Goal: Task Accomplishment & Management: Manage account settings

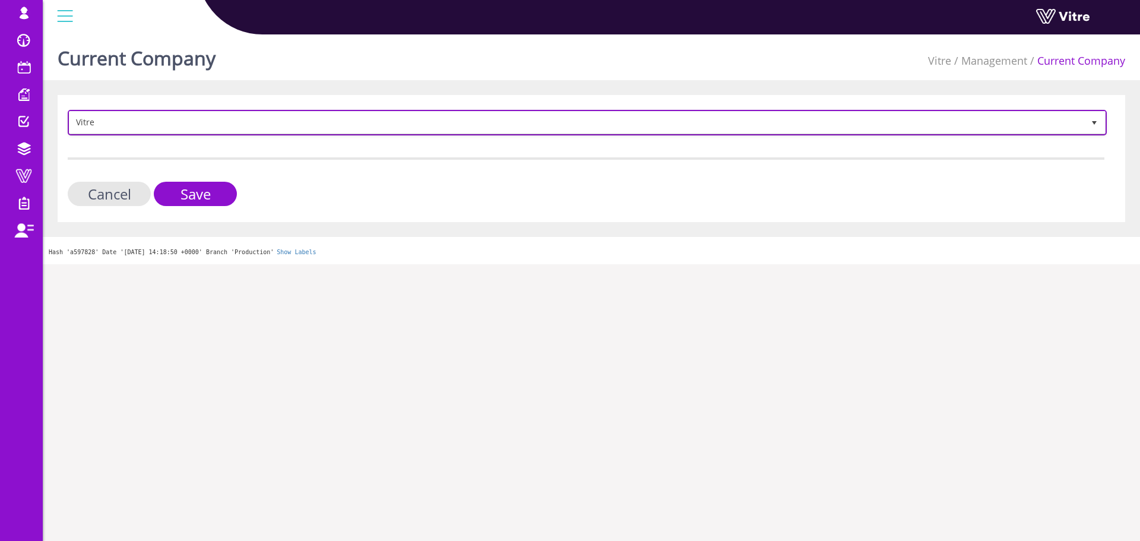
click at [155, 125] on span "Vitre" at bounding box center [576, 122] width 1014 height 21
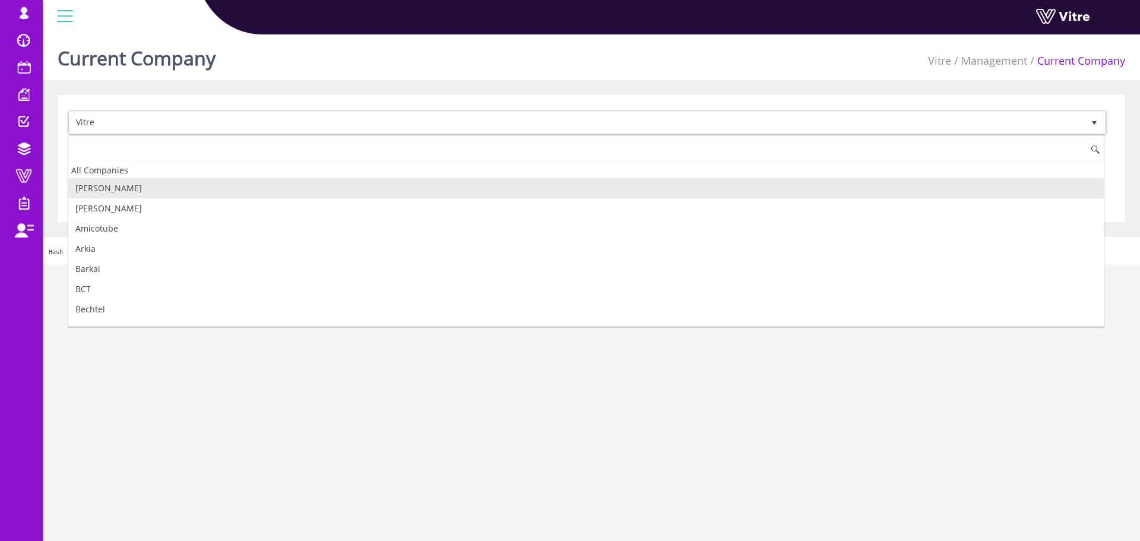
click at [150, 194] on li "[PERSON_NAME]" at bounding box center [585, 188] width 1035 height 20
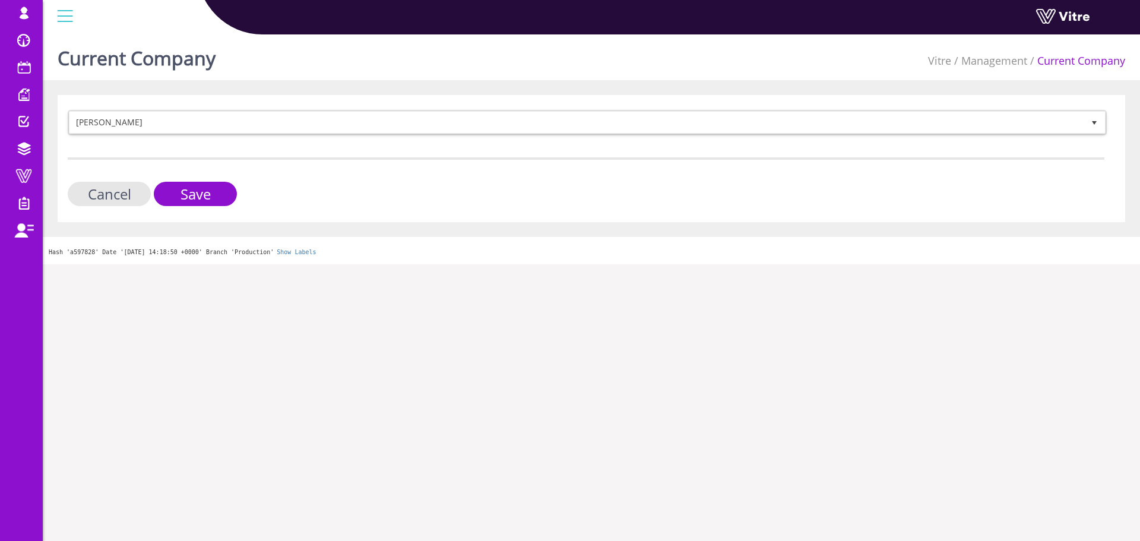
click at [202, 208] on div "Adama 379 Cancel Save" at bounding box center [591, 158] width 1067 height 127
click at [207, 201] on input "Save" at bounding box center [195, 194] width 83 height 24
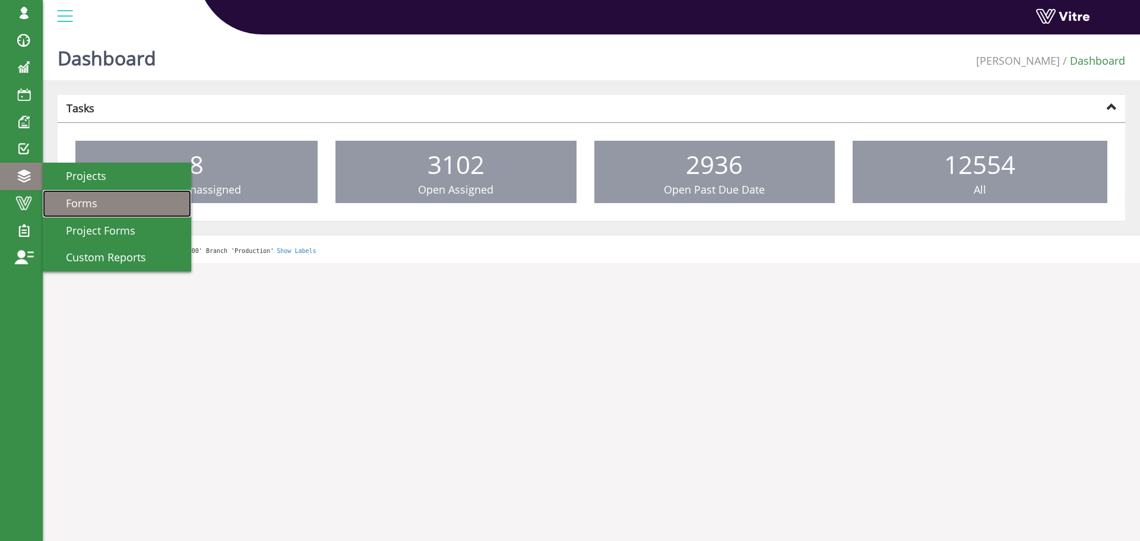
click at [85, 195] on link "Forms" at bounding box center [117, 203] width 148 height 27
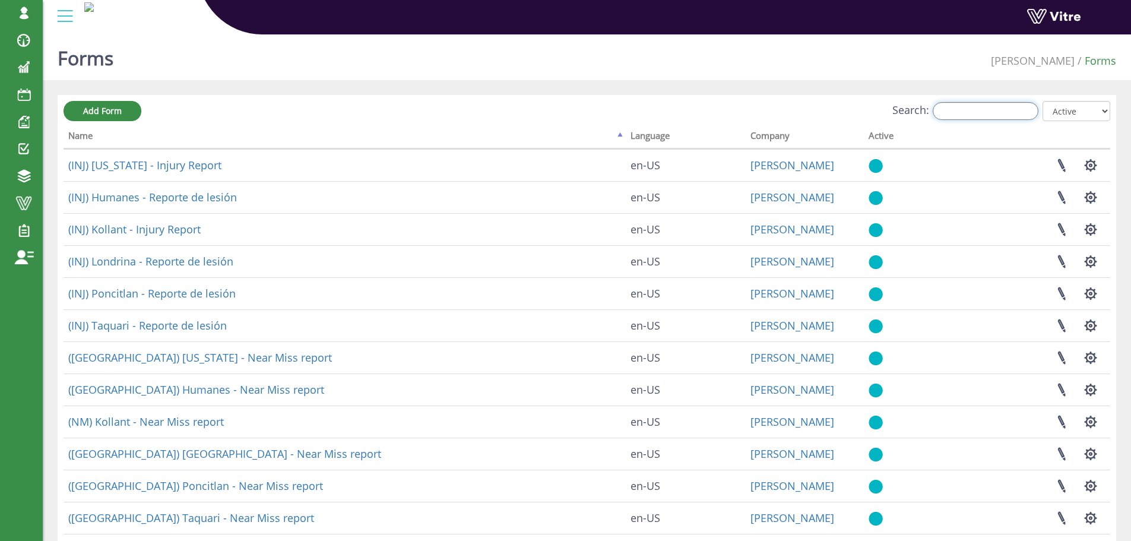
click at [1025, 113] on input "Search:" at bounding box center [986, 111] width 106 height 18
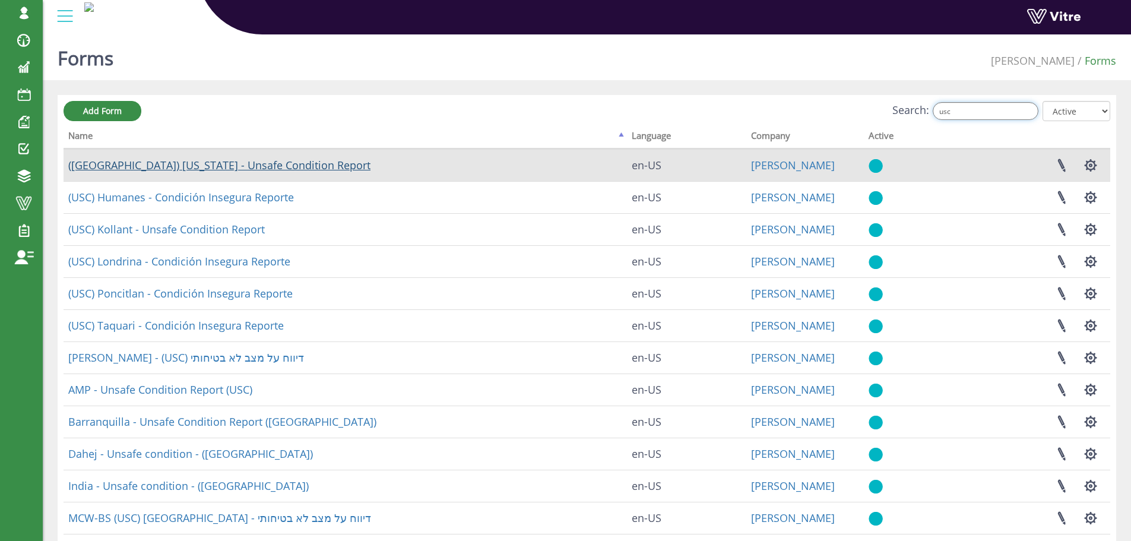
type input "usc"
drag, startPoint x: 221, startPoint y: 168, endPoint x: 235, endPoint y: 156, distance: 18.1
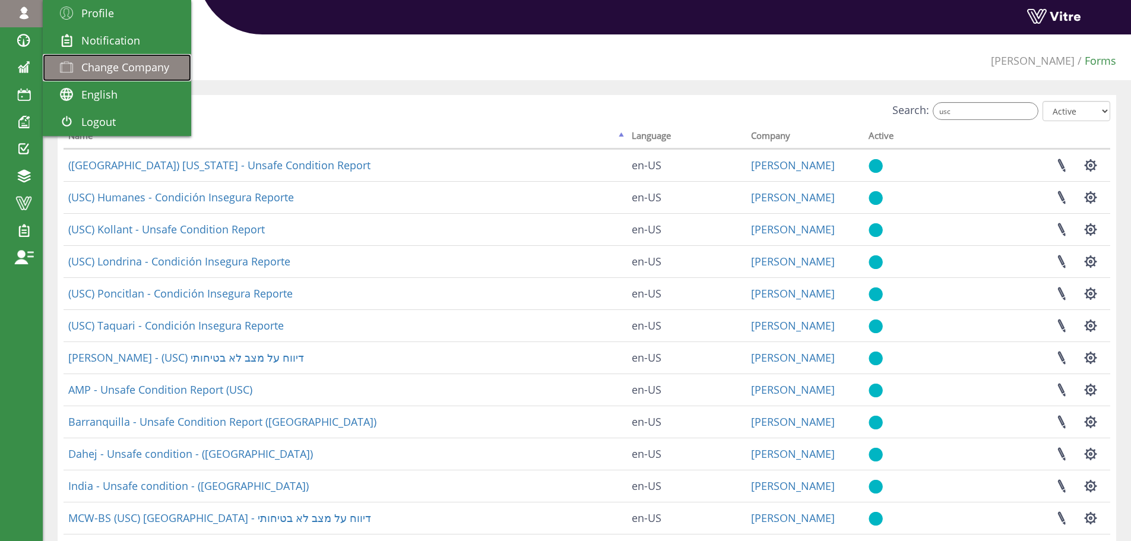
click at [91, 65] on span "Change Company" at bounding box center [125, 67] width 88 height 14
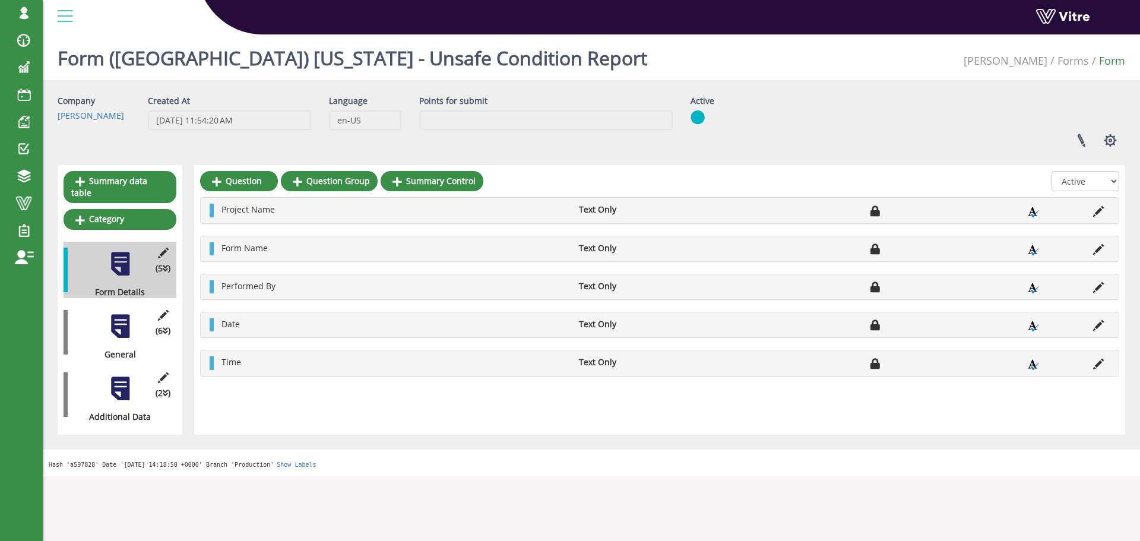
click at [142, 314] on div "(6 ) General" at bounding box center [120, 332] width 113 height 56
click at [134, 312] on div "(6 ) General" at bounding box center [120, 332] width 113 height 56
click at [131, 313] on div at bounding box center [120, 326] width 27 height 27
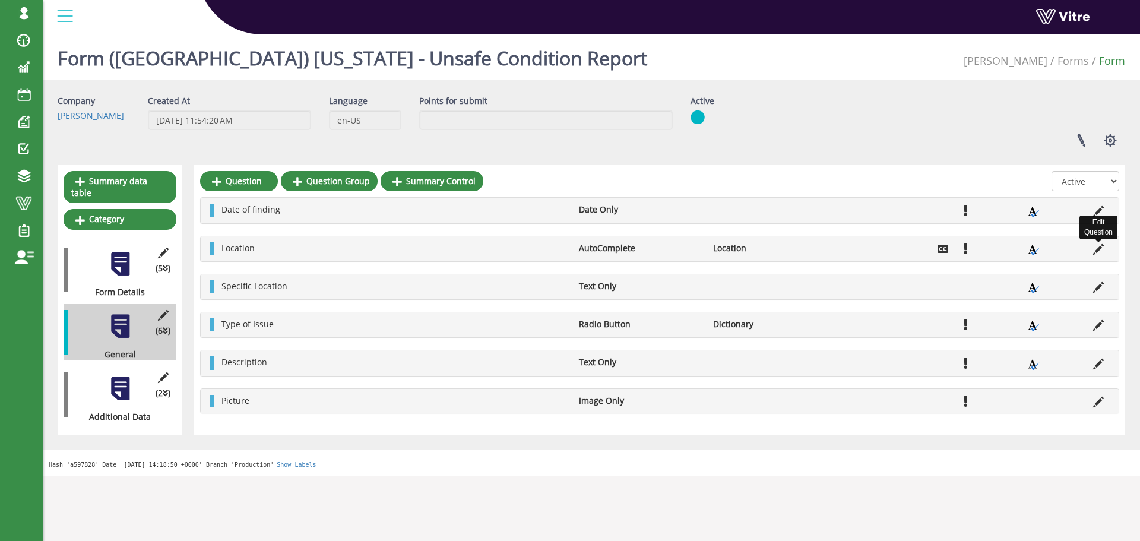
click at [1097, 251] on icon at bounding box center [1098, 249] width 11 height 11
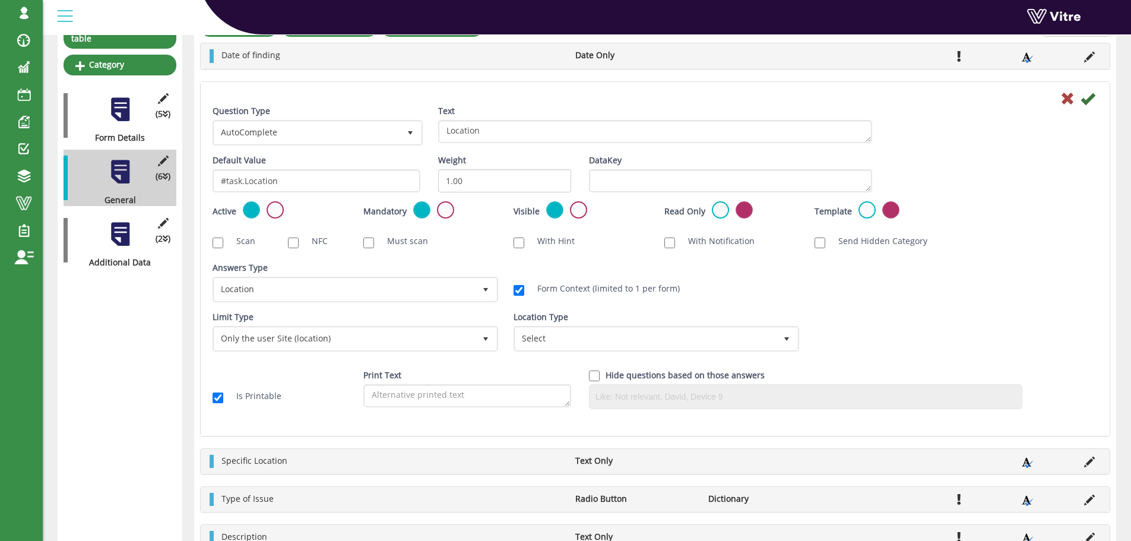
scroll to position [178, 0]
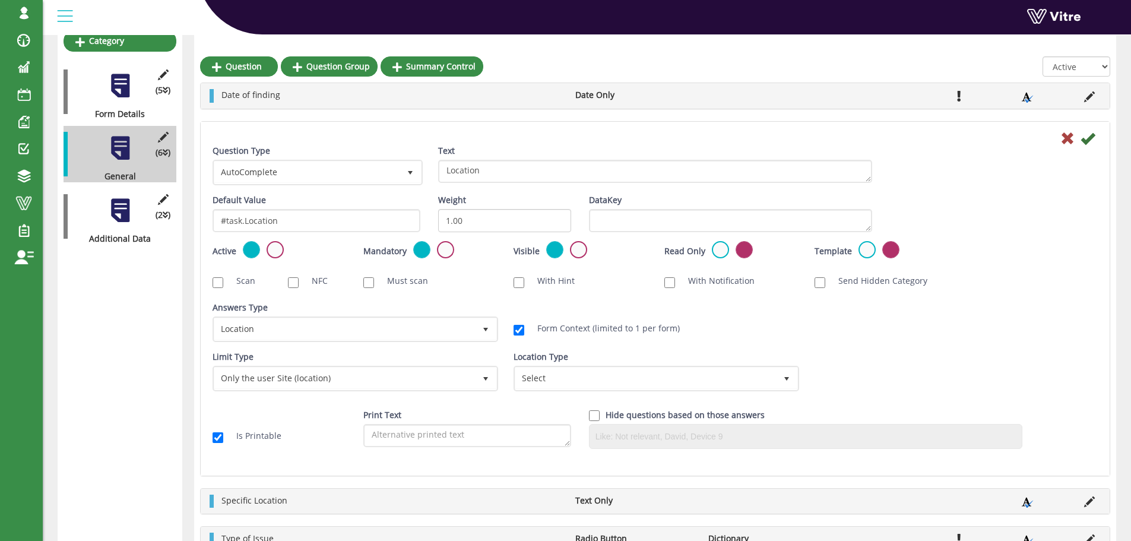
click at [1063, 140] on icon at bounding box center [1067, 138] width 14 height 14
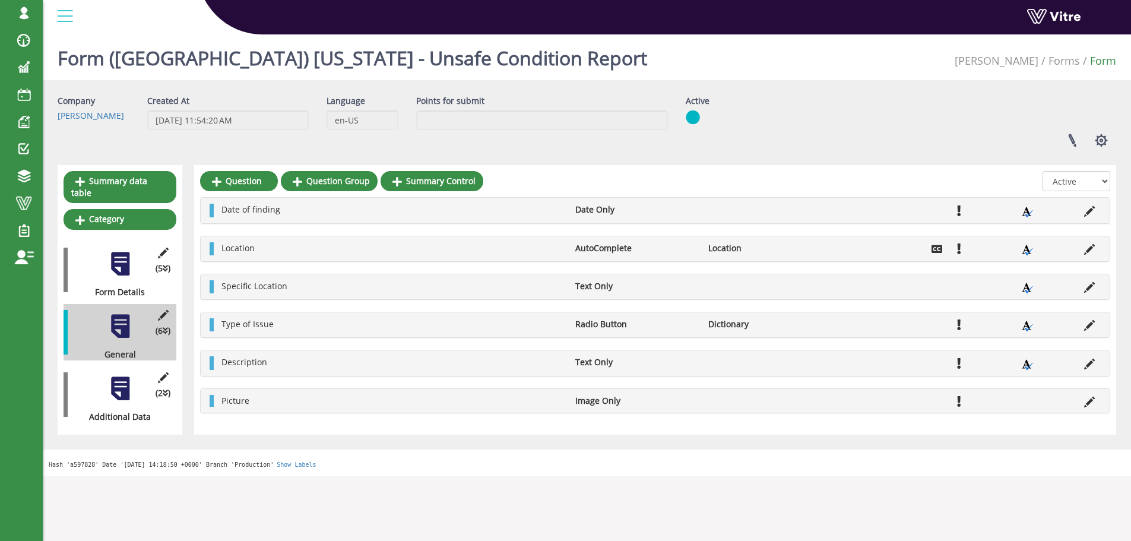
scroll to position [0, 0]
click at [1100, 322] on icon at bounding box center [1098, 325] width 11 height 11
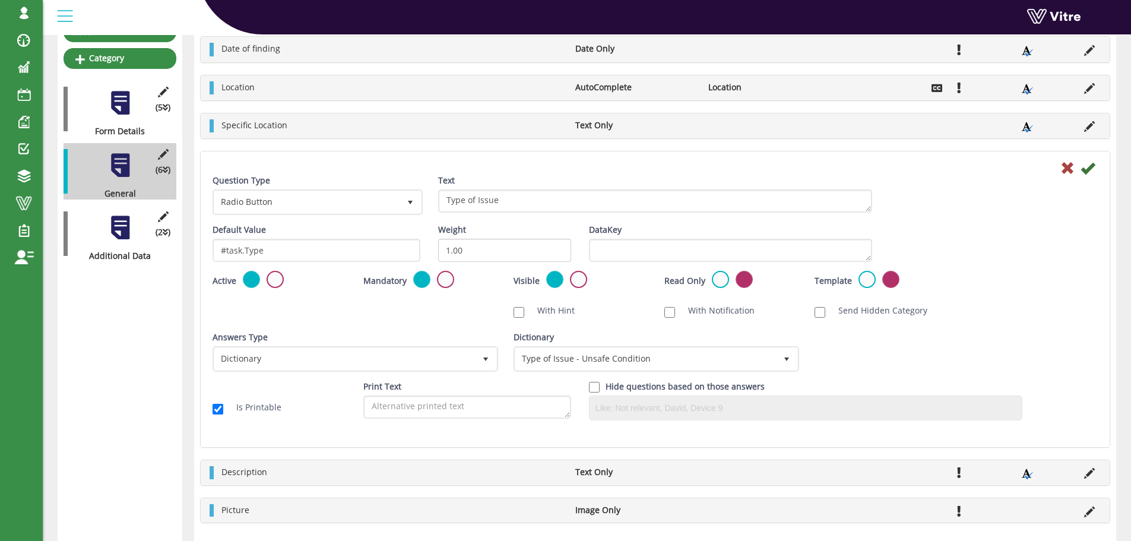
scroll to position [178, 0]
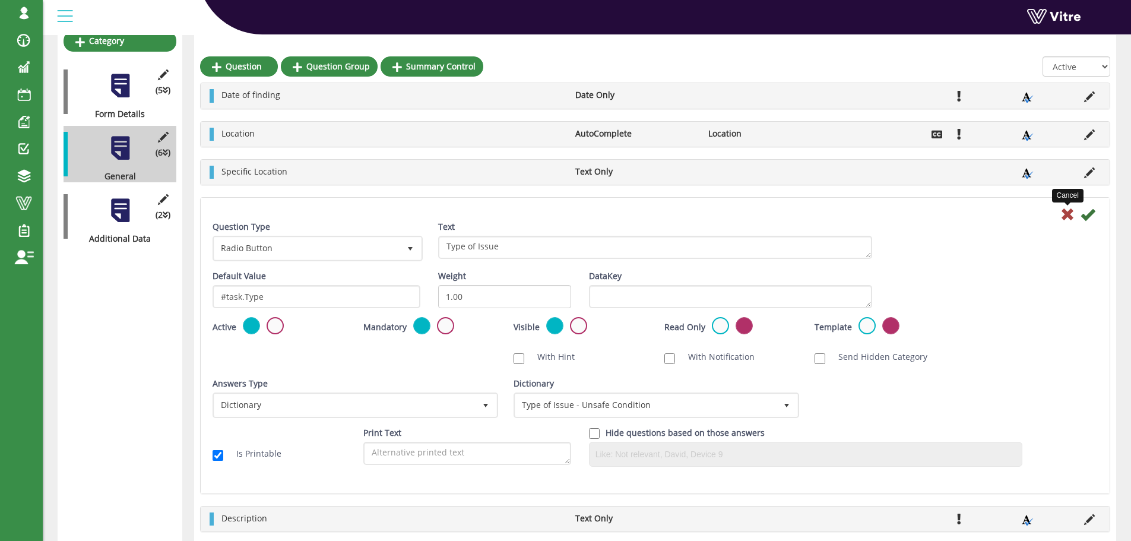
click at [1062, 214] on icon at bounding box center [1067, 214] width 14 height 14
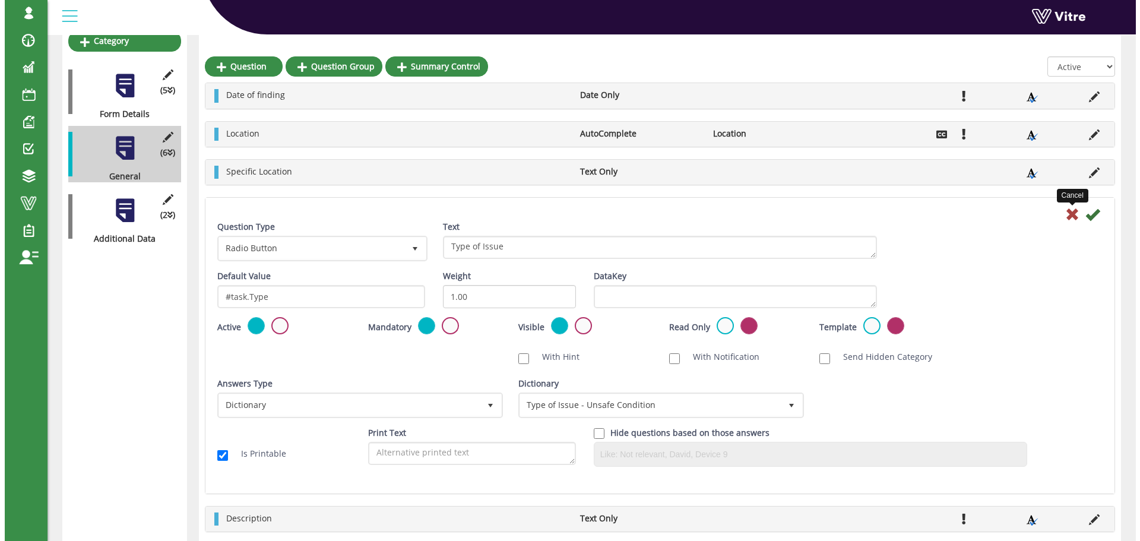
scroll to position [0, 0]
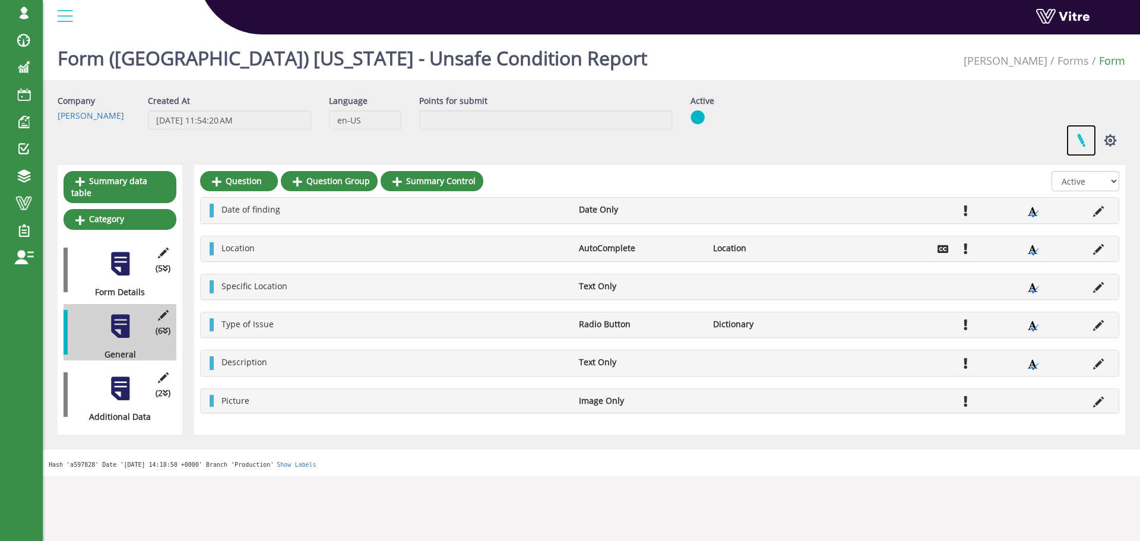
click at [1082, 140] on link at bounding box center [1081, 140] width 30 height 31
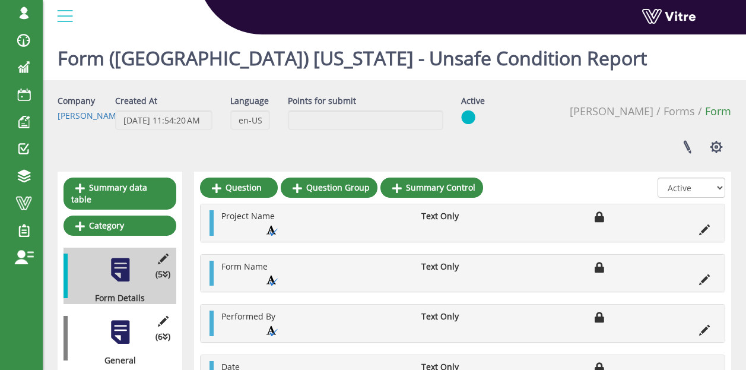
click at [106, 313] on div "(6 ) General" at bounding box center [120, 338] width 113 height 56
click at [118, 319] on div at bounding box center [120, 332] width 27 height 27
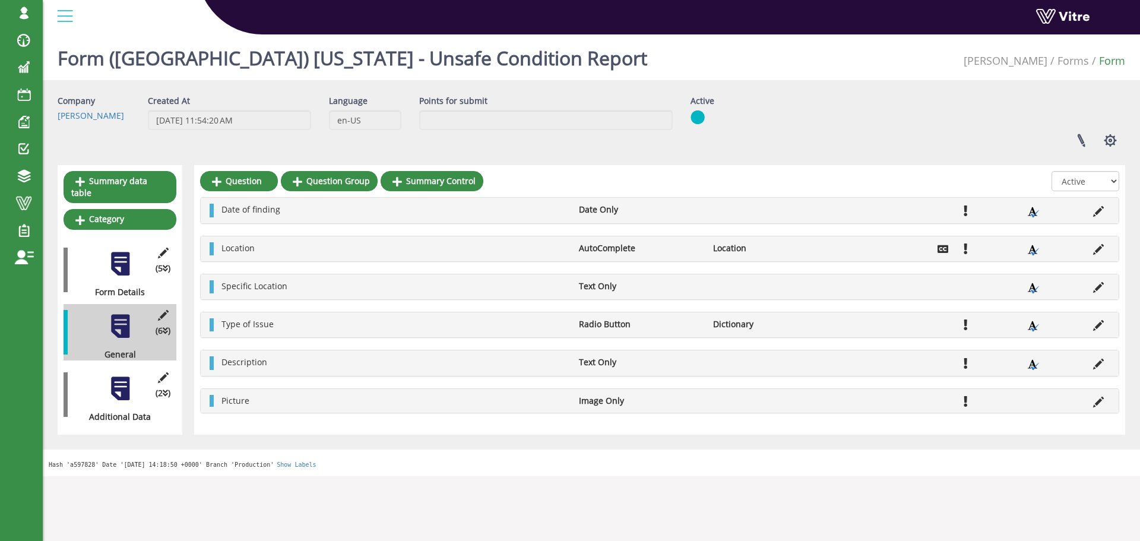
click at [755, 249] on icon at bounding box center [1098, 249] width 11 height 11
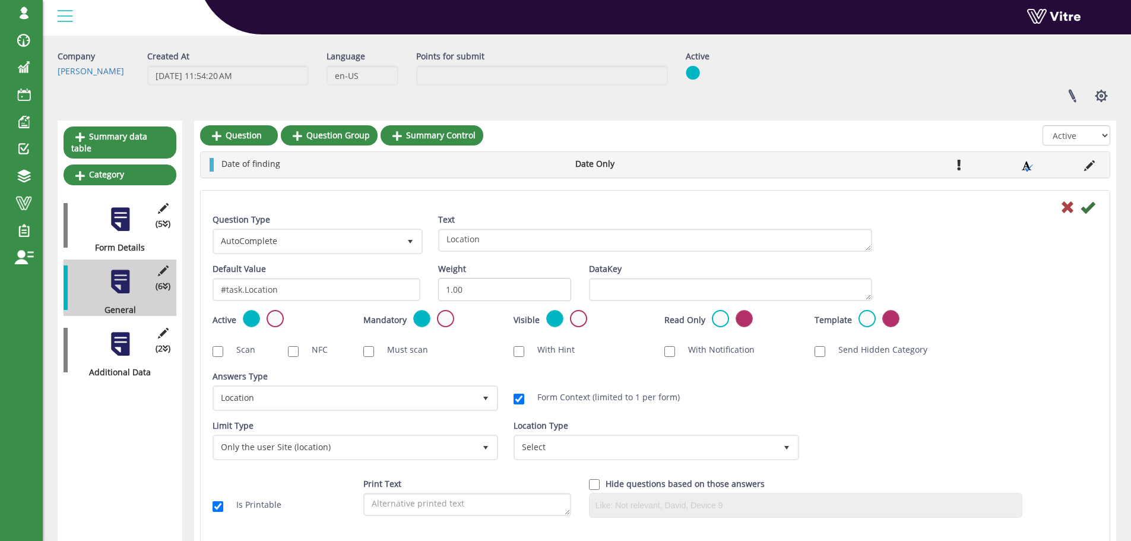
scroll to position [119, 0]
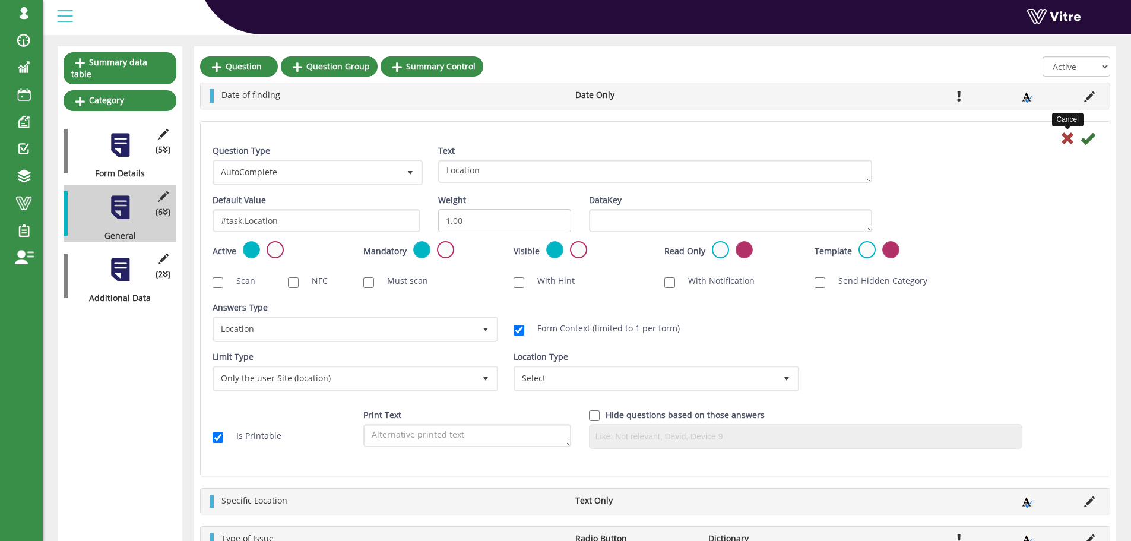
click at [755, 140] on icon at bounding box center [1067, 138] width 14 height 14
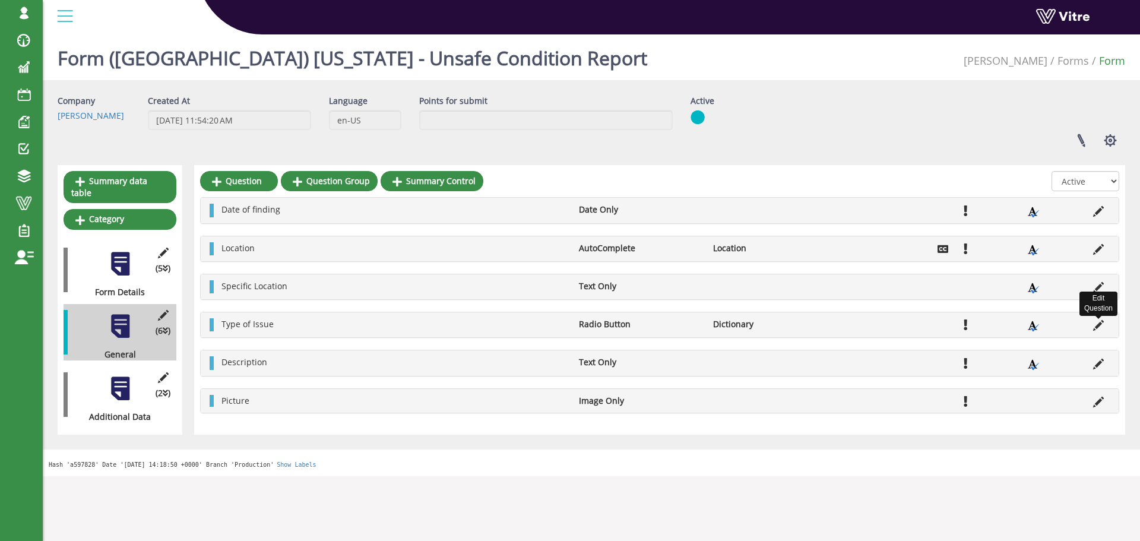
click at [755, 324] on icon at bounding box center [1098, 325] width 11 height 11
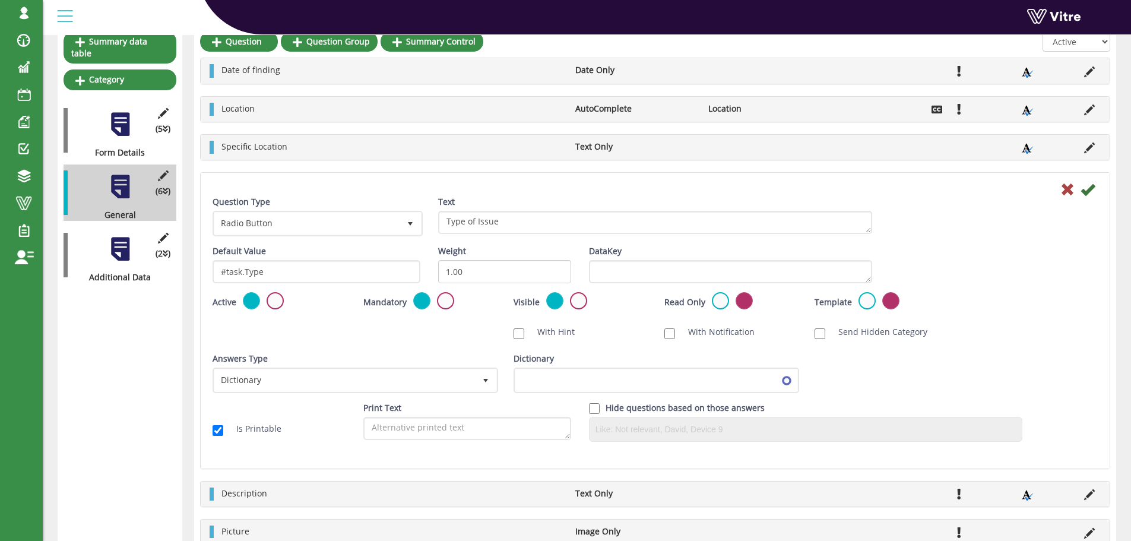
scroll to position [202, 0]
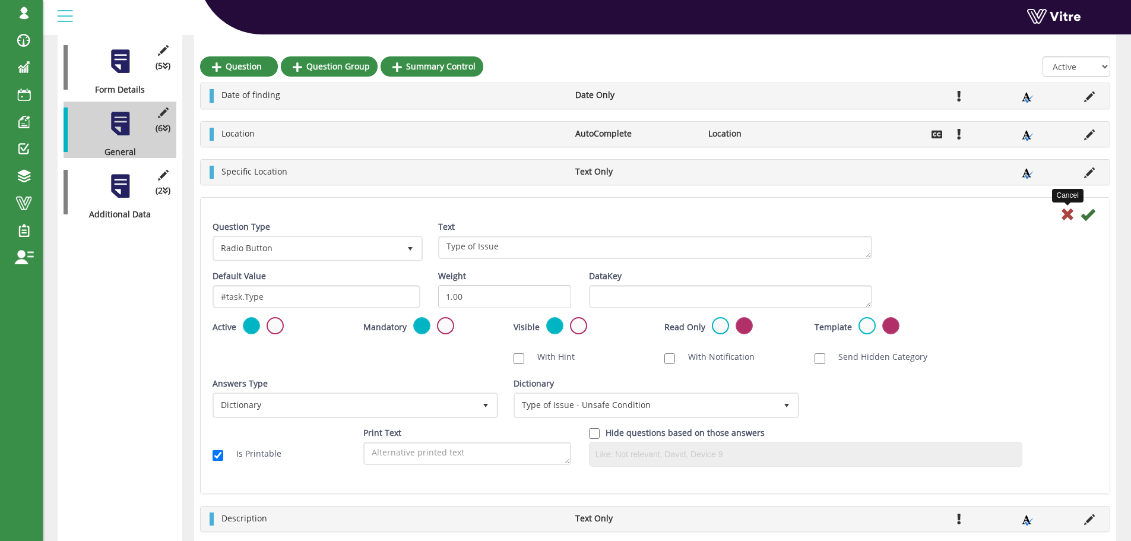
drag, startPoint x: 1064, startPoint y: 220, endPoint x: 1057, endPoint y: 217, distance: 6.9
click at [755, 219] on icon at bounding box center [1067, 214] width 14 height 14
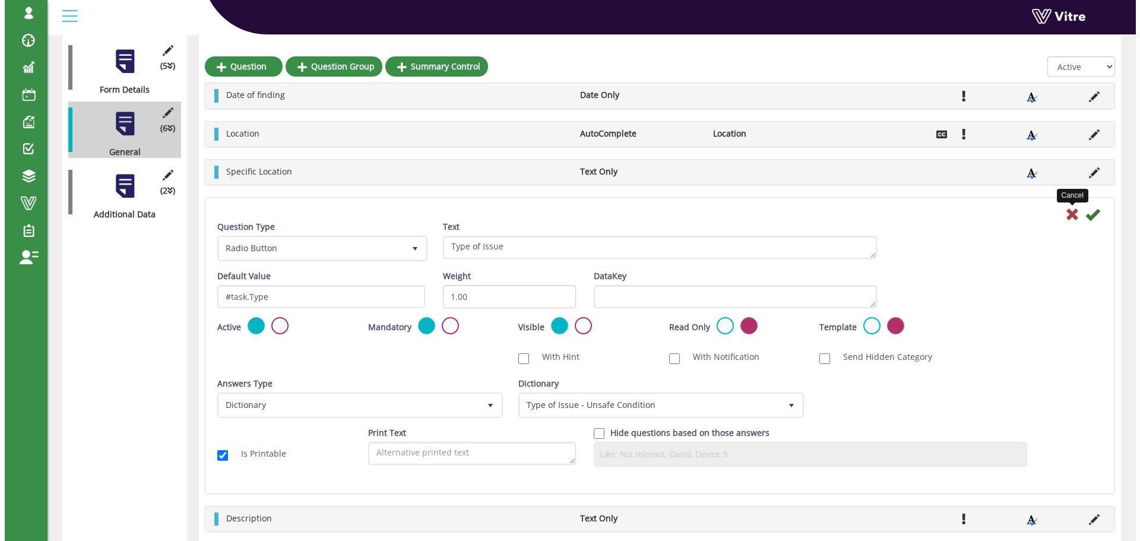
scroll to position [0, 0]
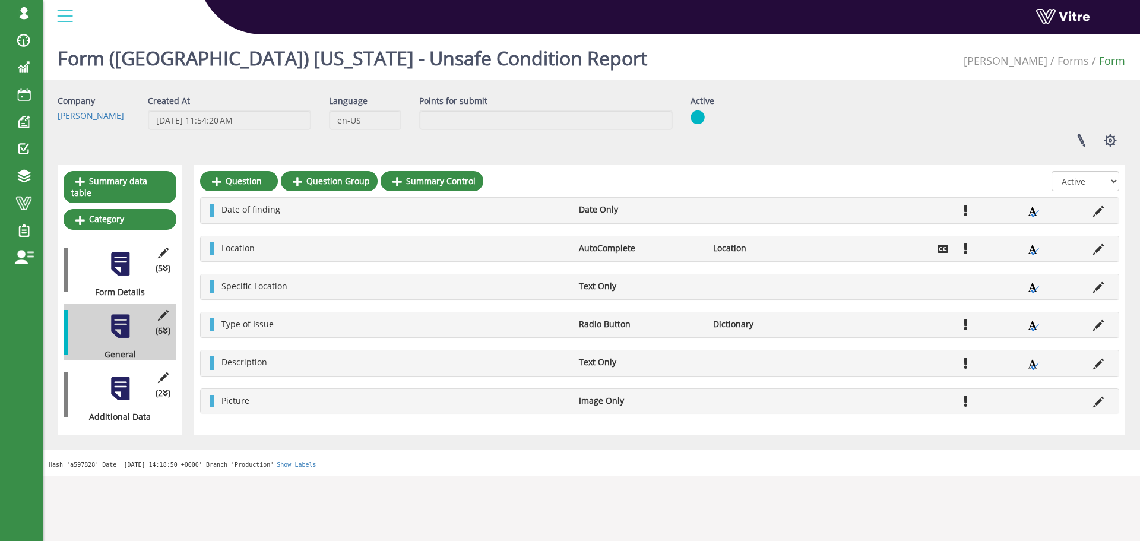
click at [116, 369] on div at bounding box center [120, 388] width 27 height 27
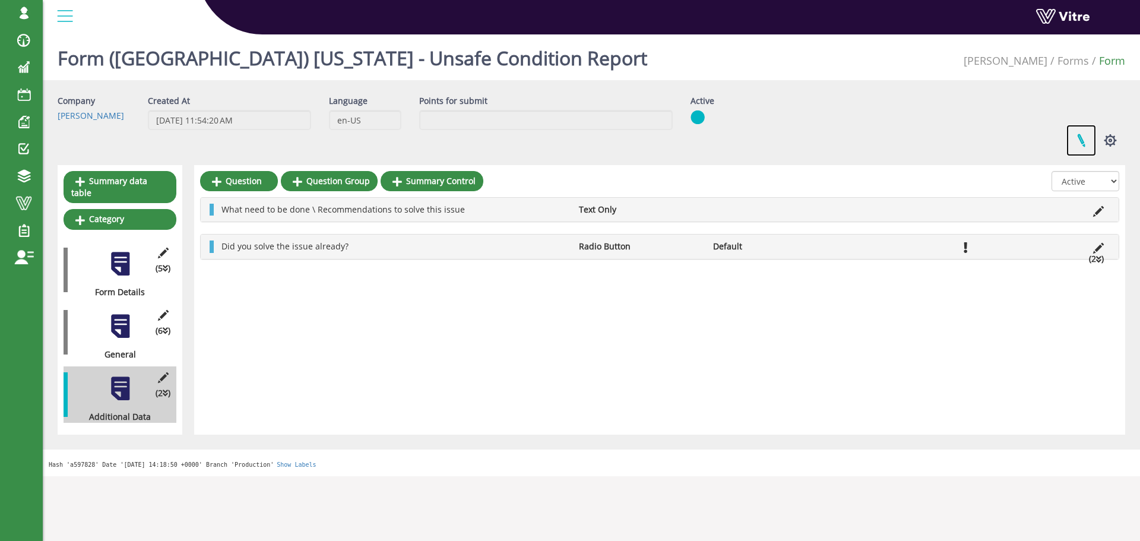
click at [755, 140] on link at bounding box center [1081, 140] width 30 height 31
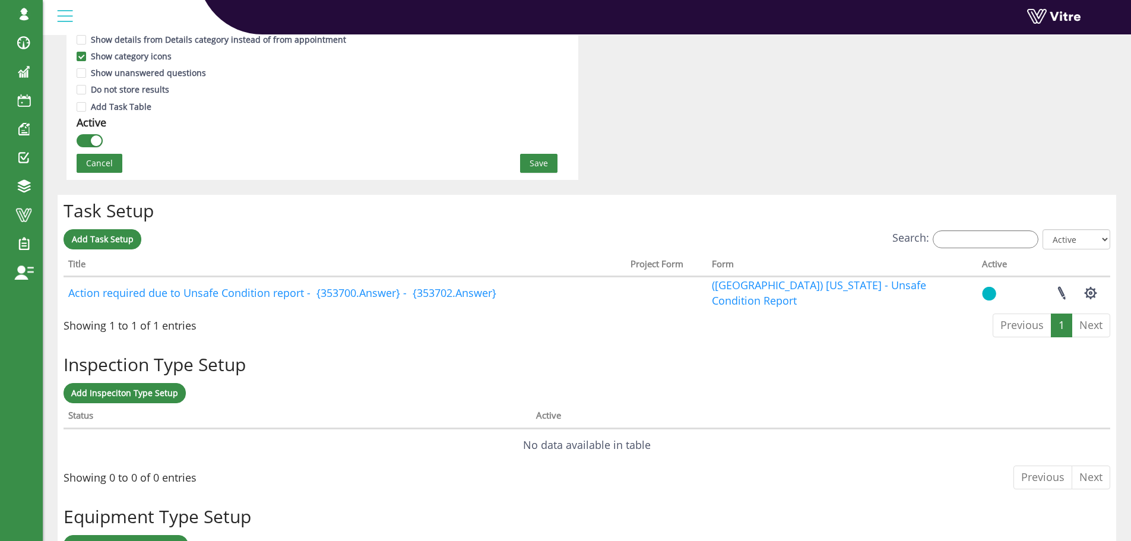
scroll to position [772, 0]
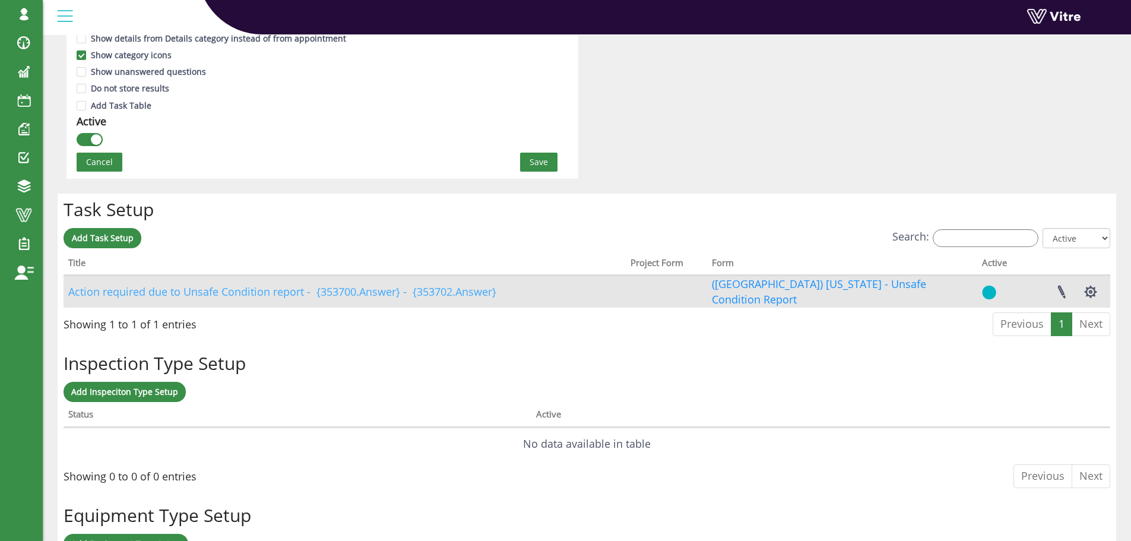
click at [435, 290] on link "Action required due to Unsafe Condition report - {353700.Answer} - {353702.Answ…" at bounding box center [282, 291] width 428 height 14
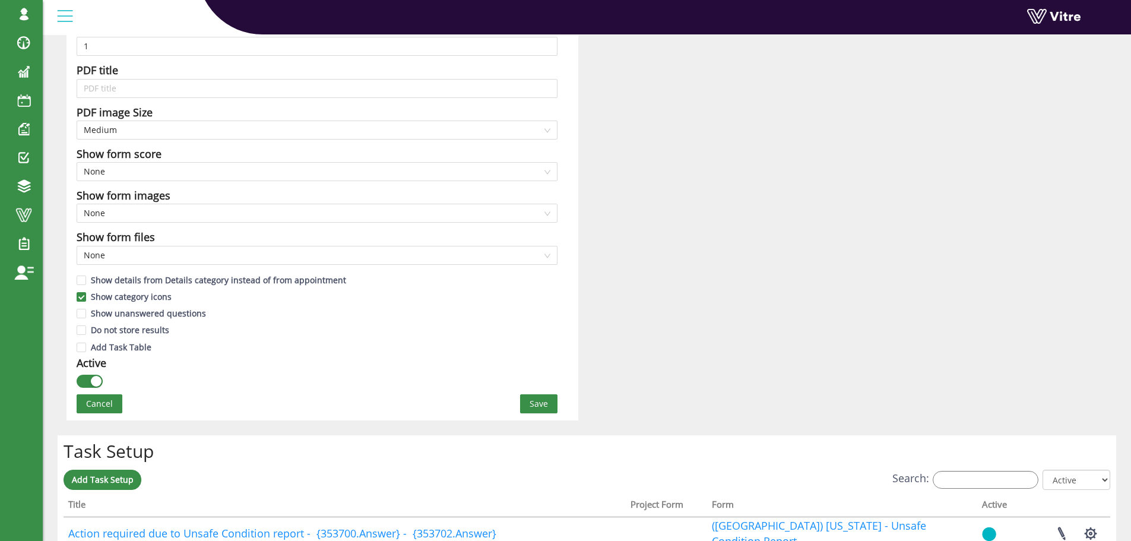
scroll to position [712, 0]
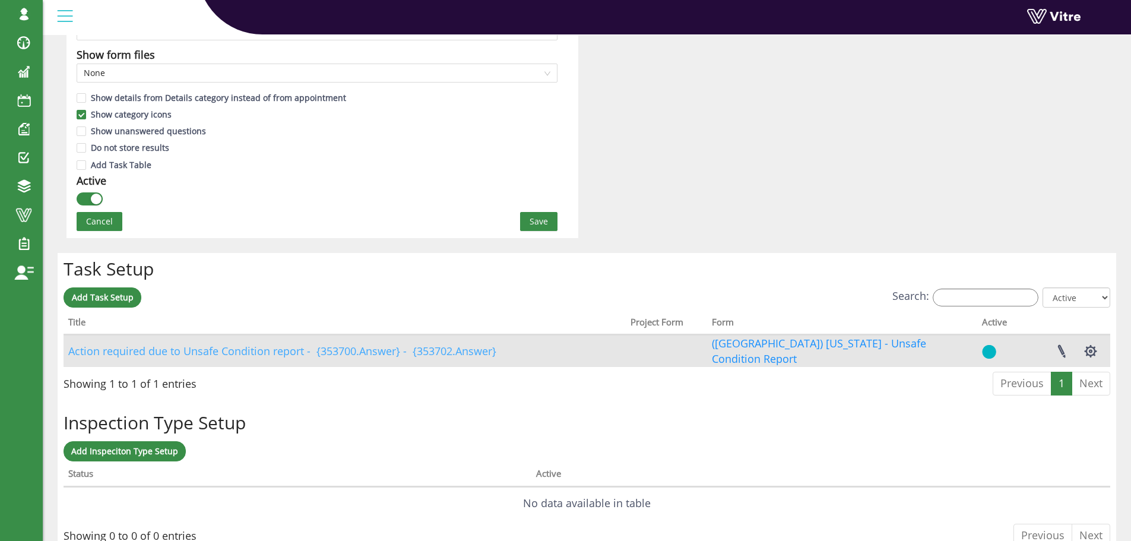
click at [239, 349] on link "Action required due to Unsafe Condition report - {353700.Answer} - {353702.Answ…" at bounding box center [282, 351] width 428 height 14
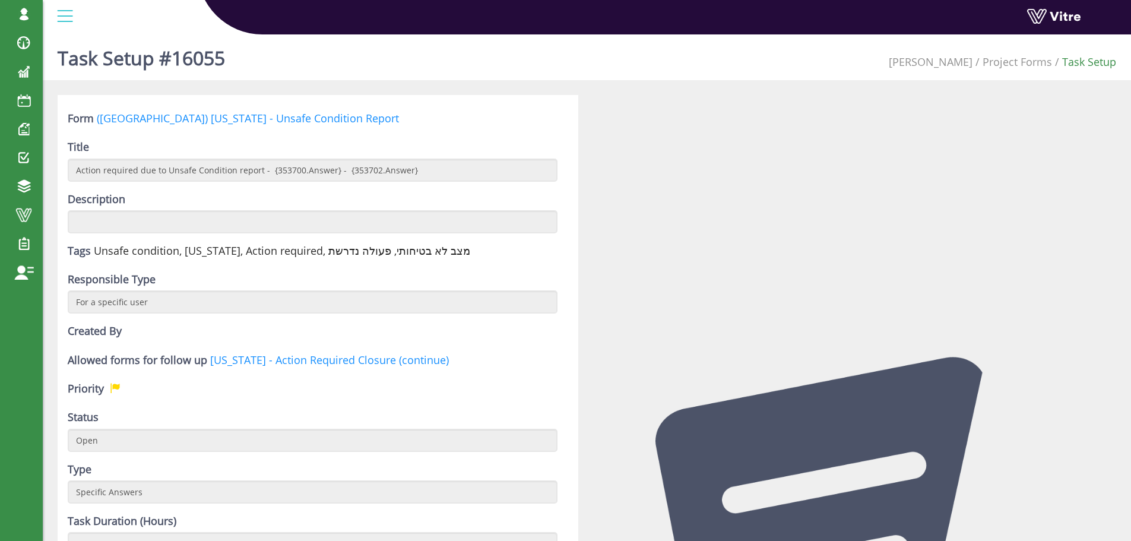
scroll to position [356, 0]
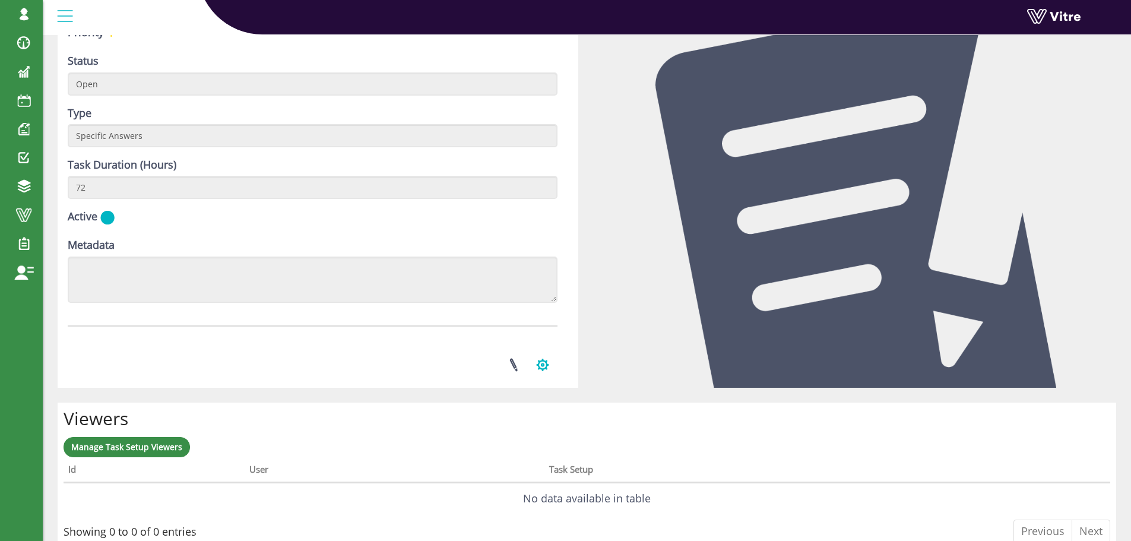
click at [532, 368] on button "button" at bounding box center [543, 364] width 30 height 31
click at [524, 368] on link at bounding box center [514, 364] width 30 height 31
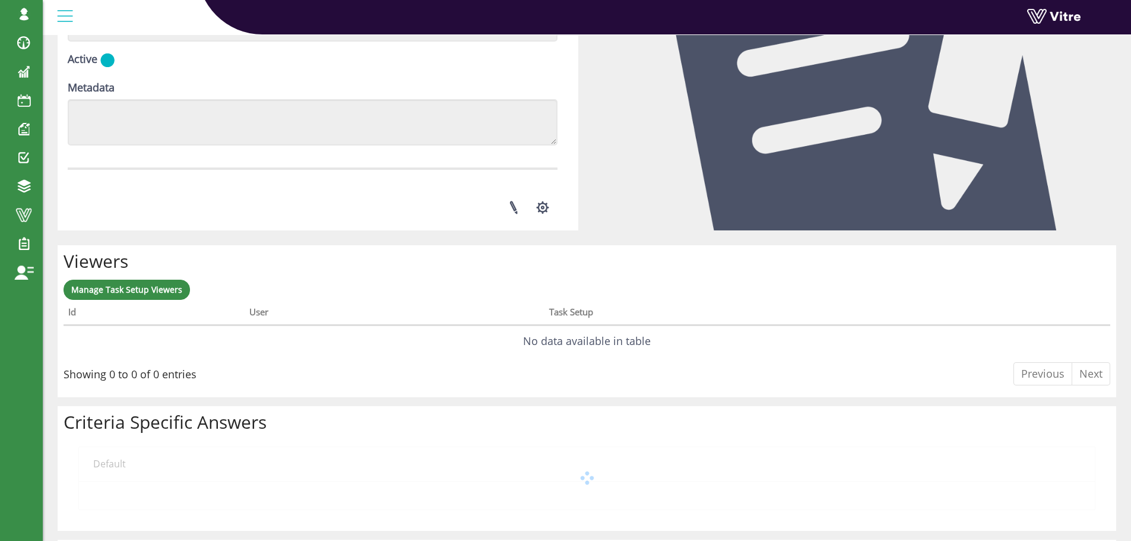
scroll to position [653, 0]
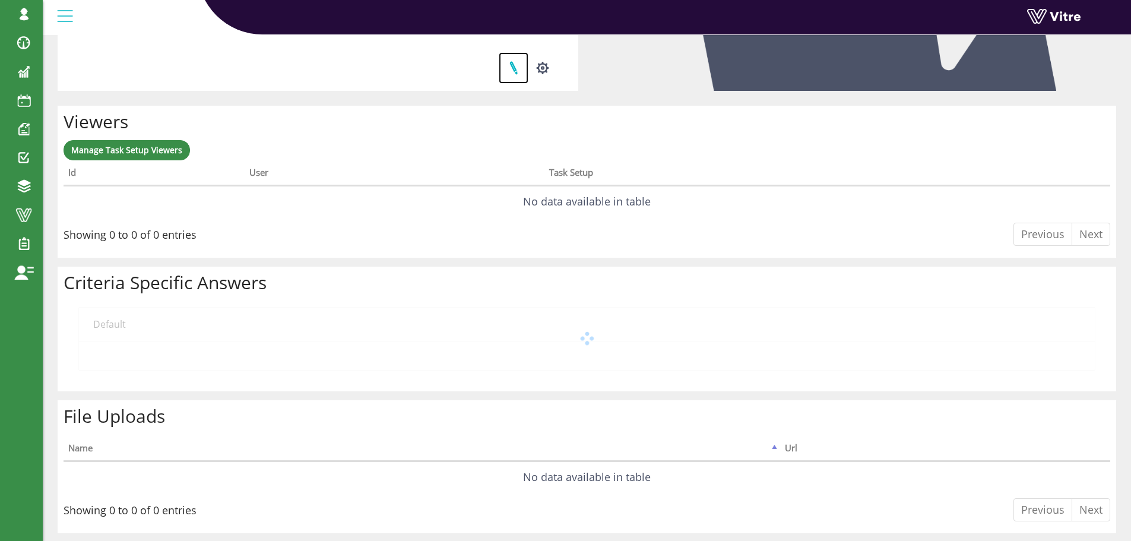
click at [515, 71] on link at bounding box center [514, 67] width 30 height 31
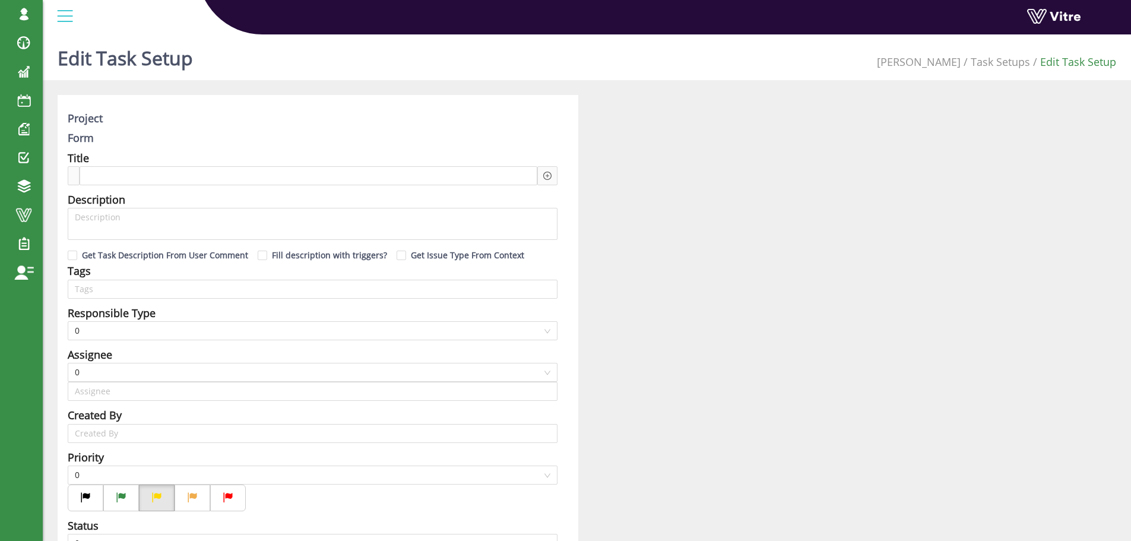
type input "[PERSON_NAME] SU"
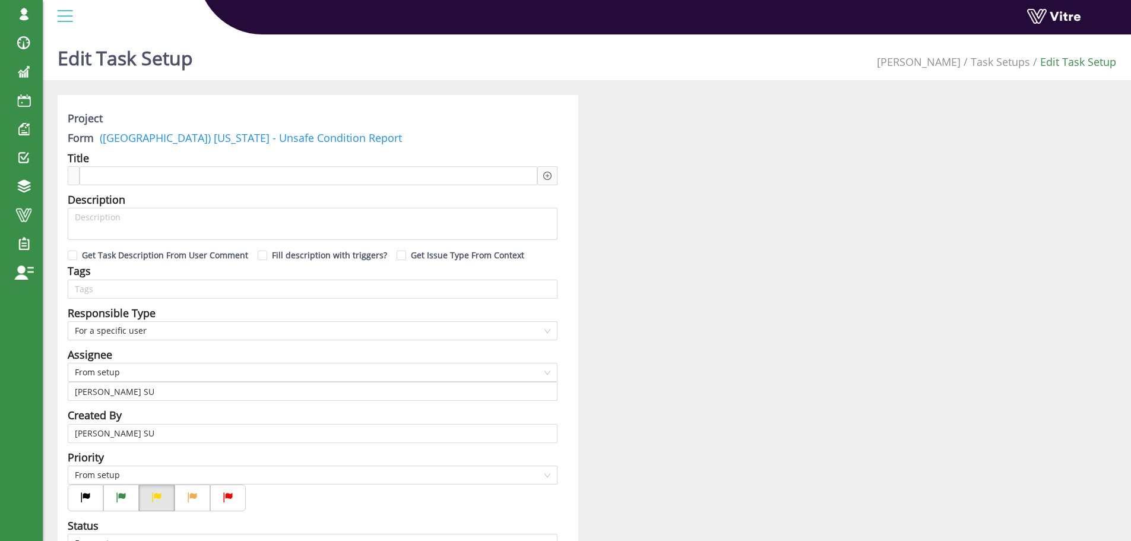
checkbox input "true"
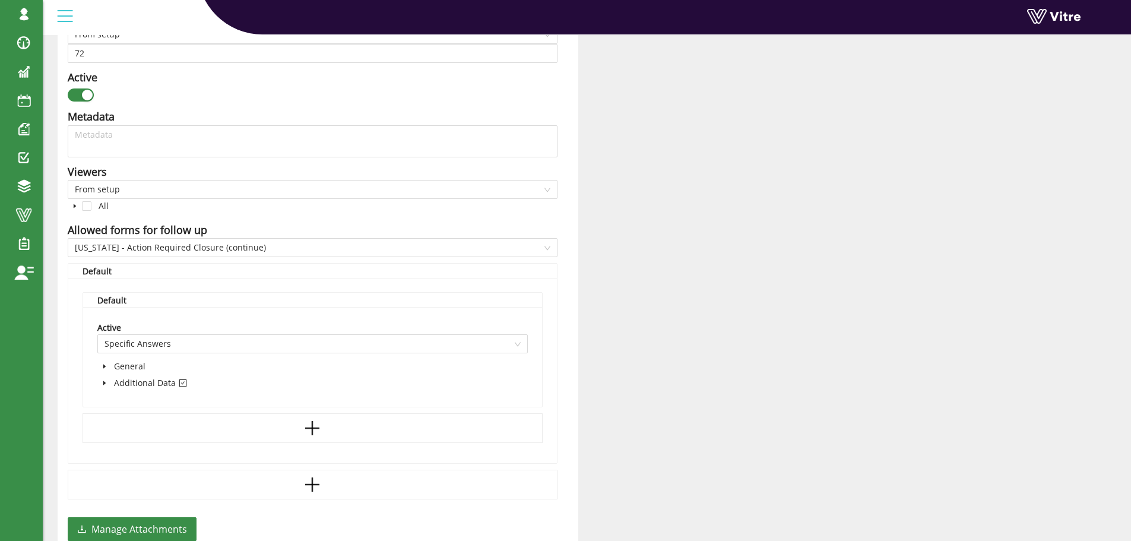
scroll to position [594, 0]
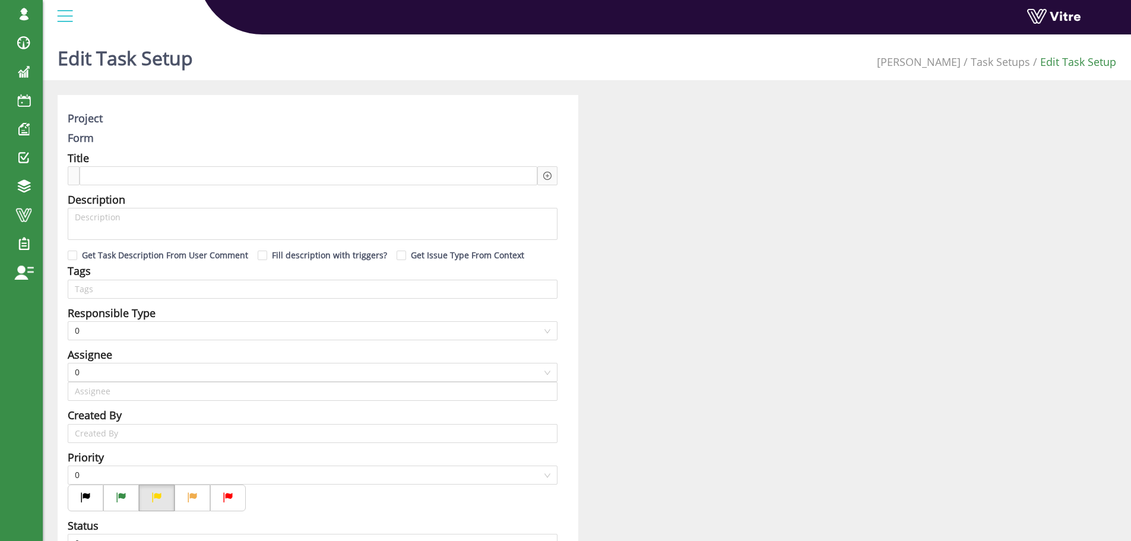
type input "Sagi Biran SU"
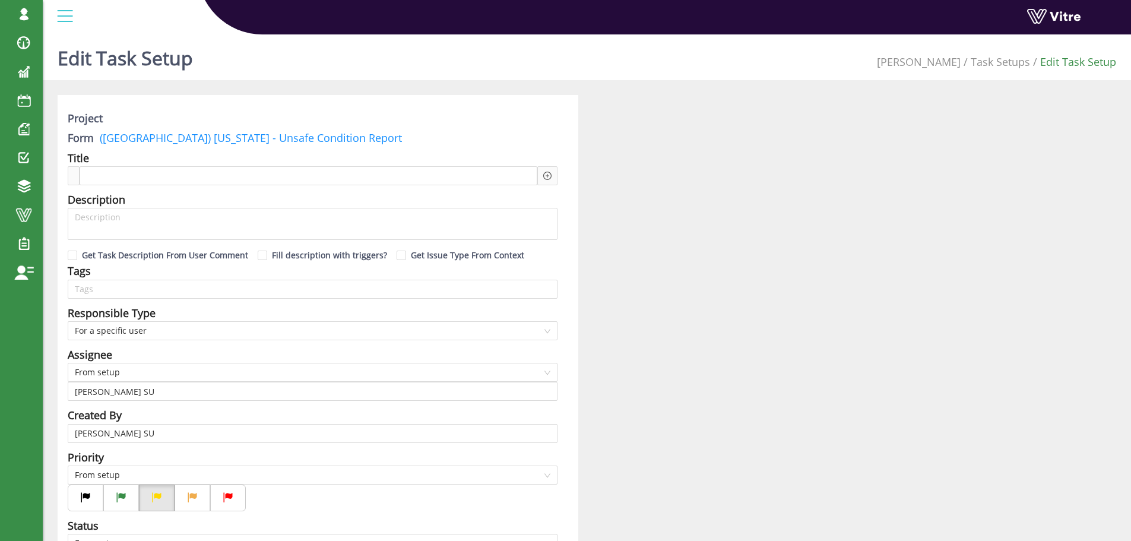
checkbox input "true"
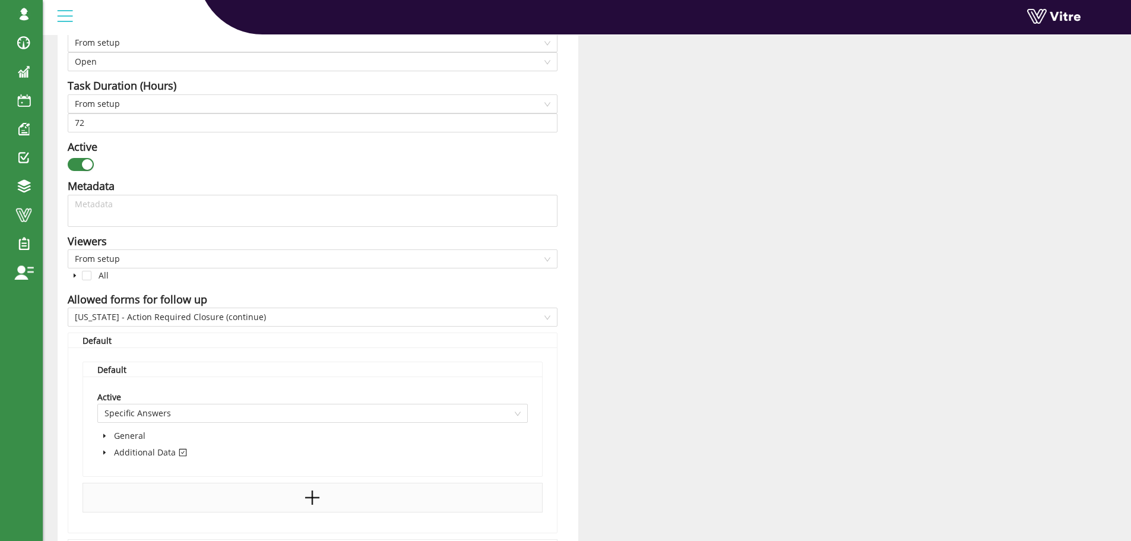
scroll to position [534, 0]
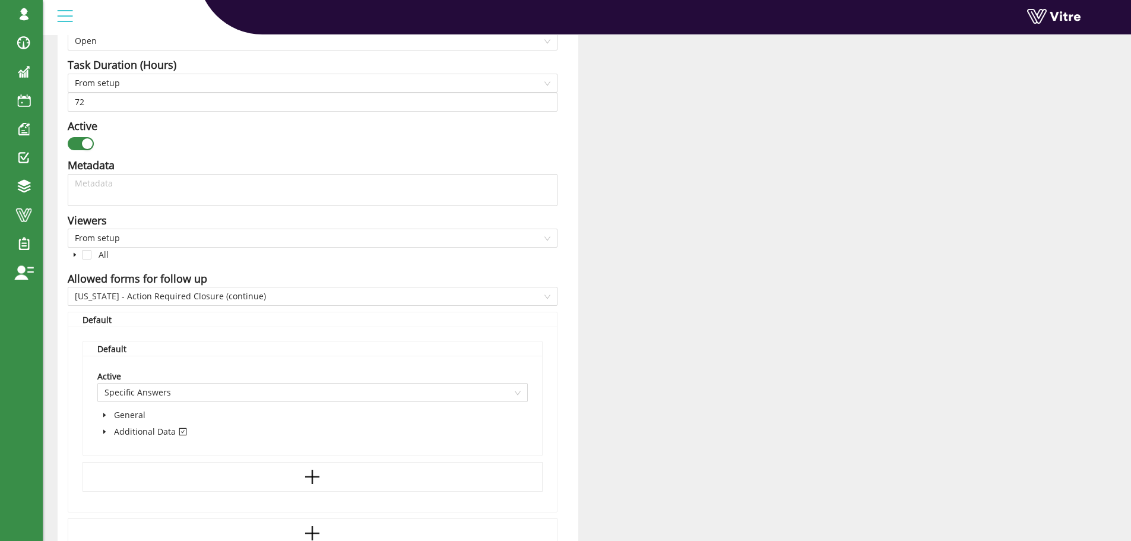
click at [104, 432] on icon "caret-down" at bounding box center [104, 432] width 2 height 4
click at [117, 448] on icon "caret-down" at bounding box center [119, 448] width 6 height 6
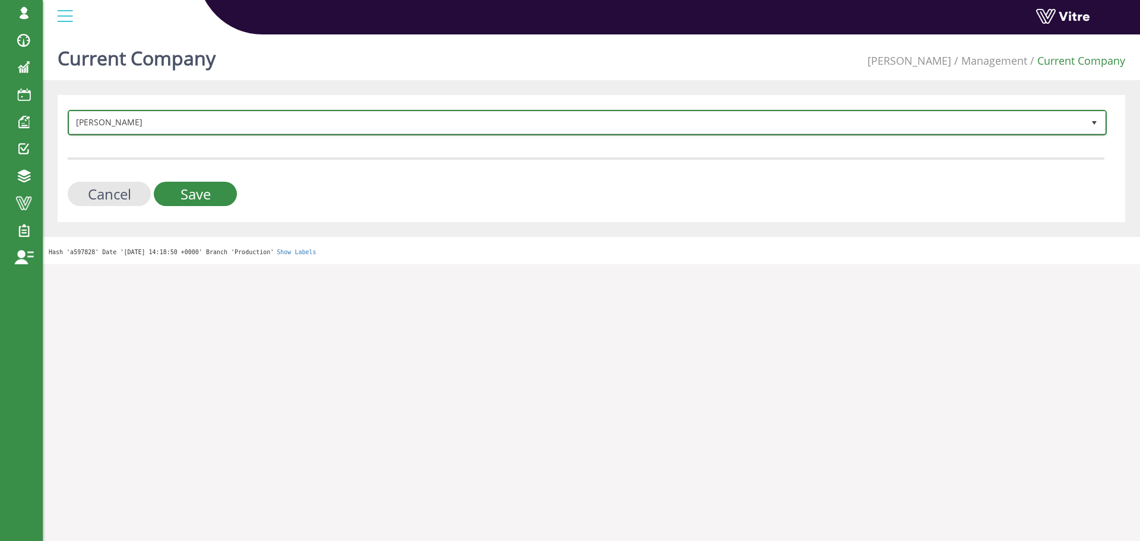
click at [185, 120] on span "Adama" at bounding box center [576, 122] width 1014 height 21
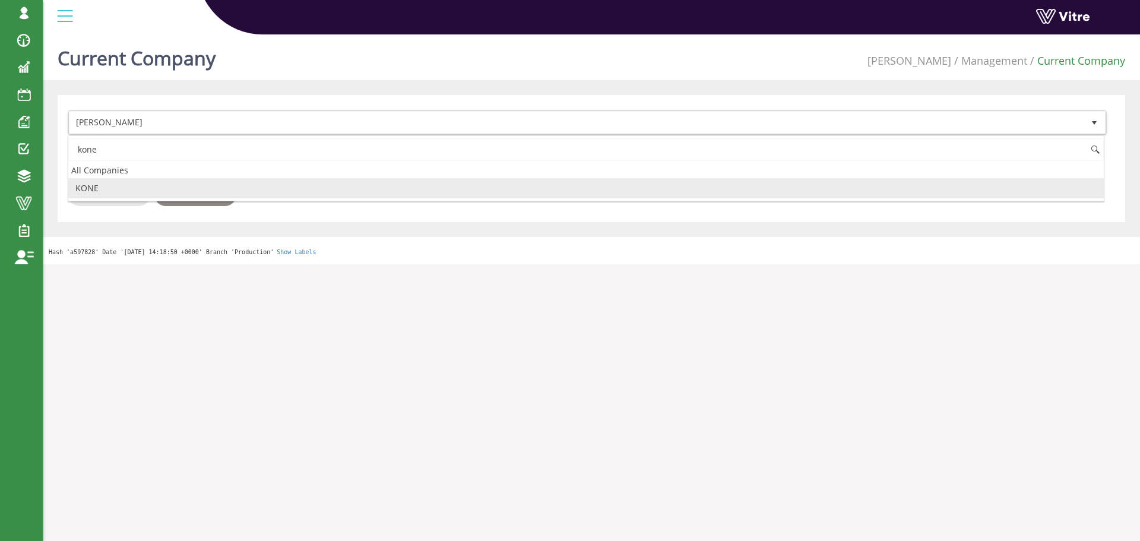
click at [167, 183] on li "KONE" at bounding box center [585, 188] width 1035 height 20
type input "kone"
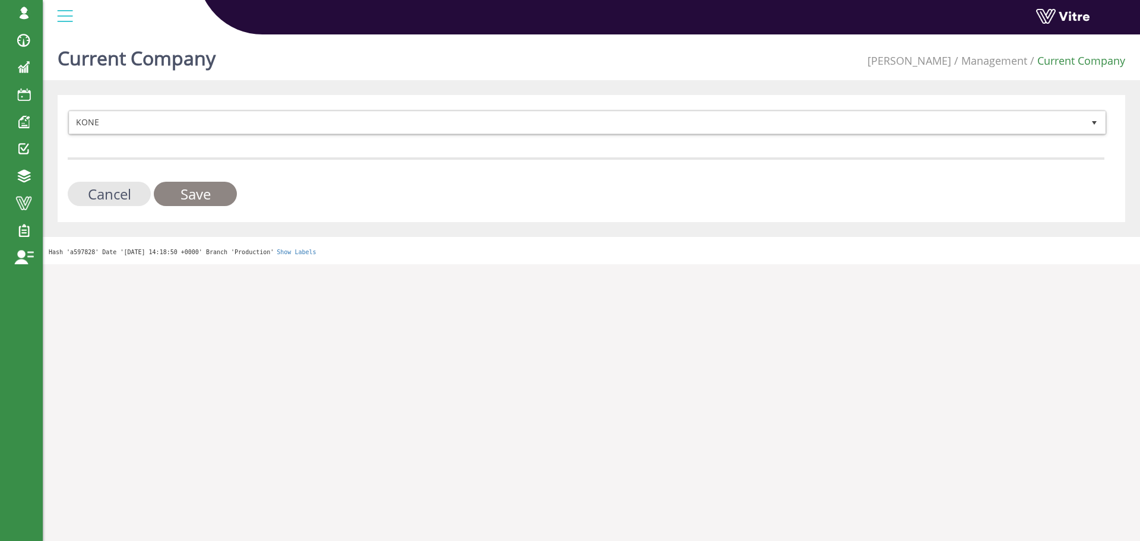
click at [186, 194] on input "Save" at bounding box center [195, 194] width 83 height 24
